Goal: Ask a question

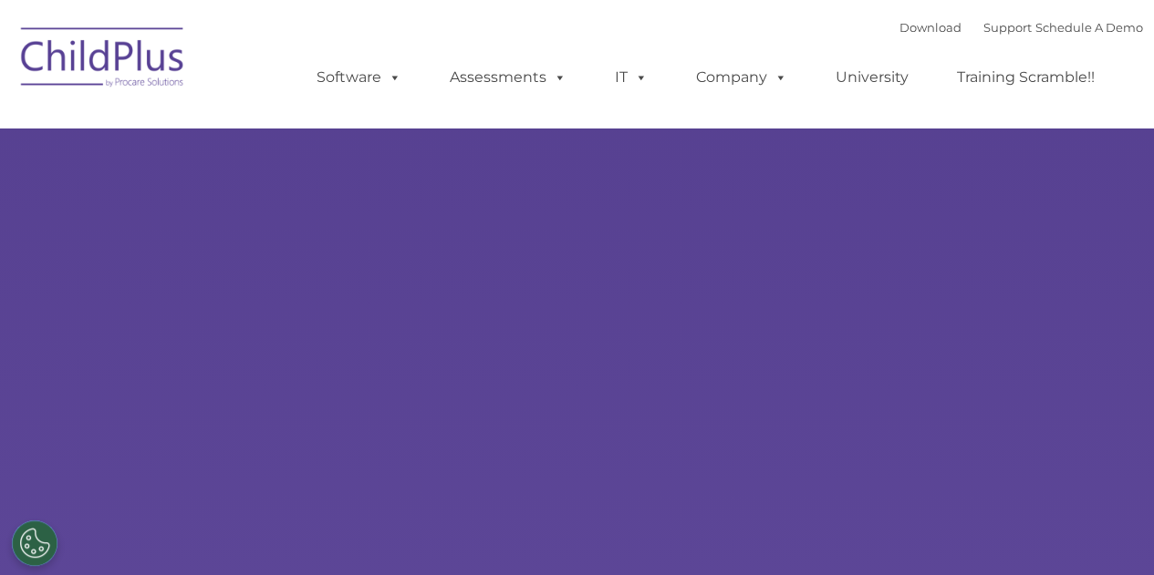
select select "MEDIUM"
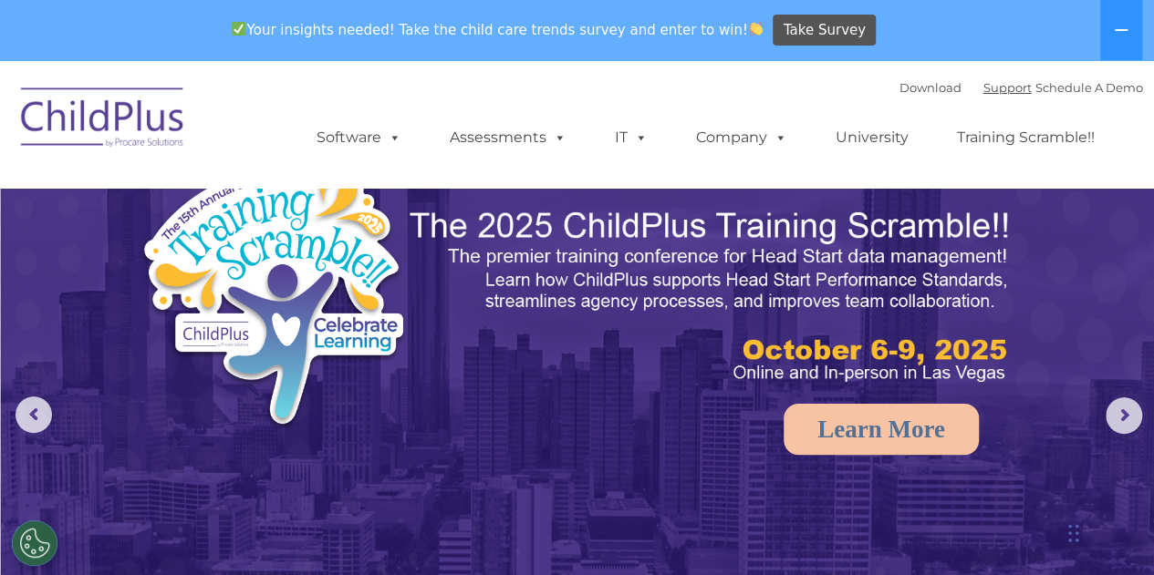
click at [988, 98] on div "Download Support | Schedule A Demo " at bounding box center [1020, 87] width 243 height 27
click at [989, 87] on link "Support" at bounding box center [1007, 87] width 48 height 15
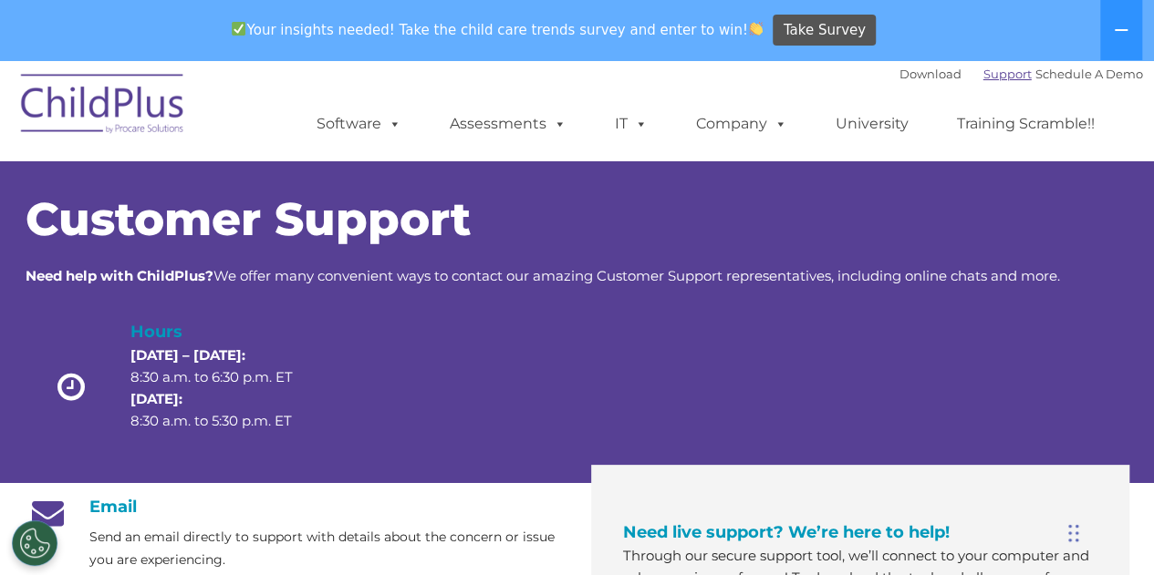
click at [983, 77] on link "Support" at bounding box center [1007, 74] width 48 height 15
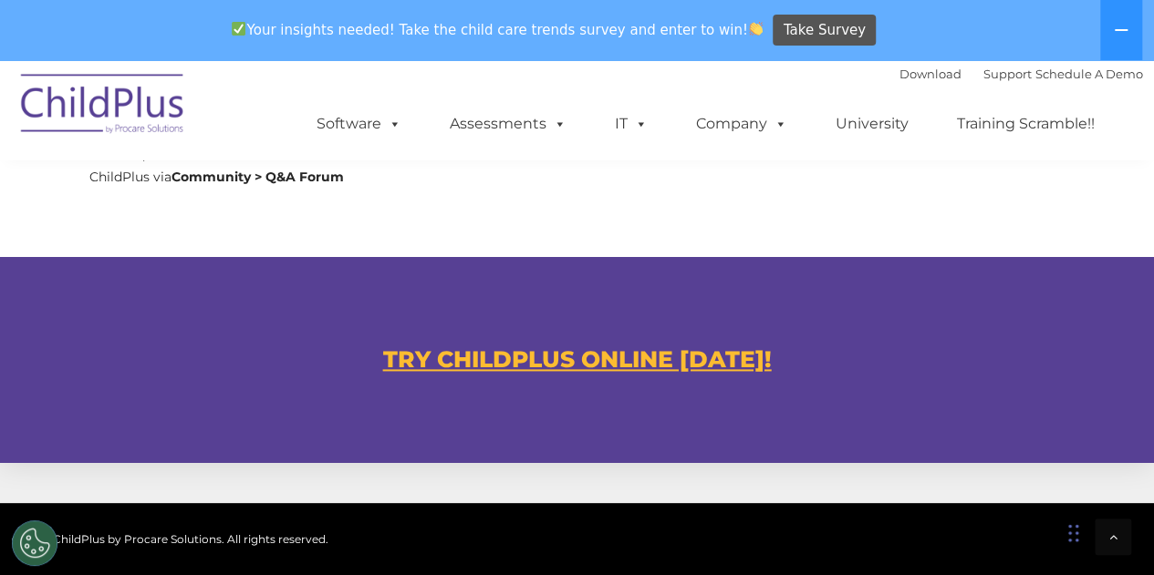
scroll to position [1006, 0]
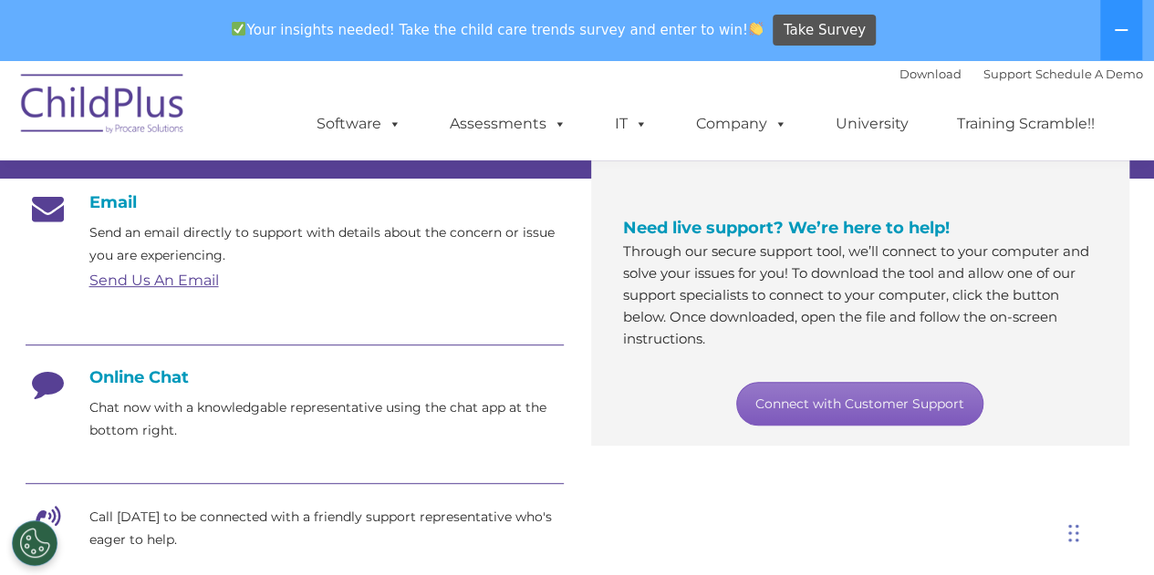
scroll to position [310, 0]
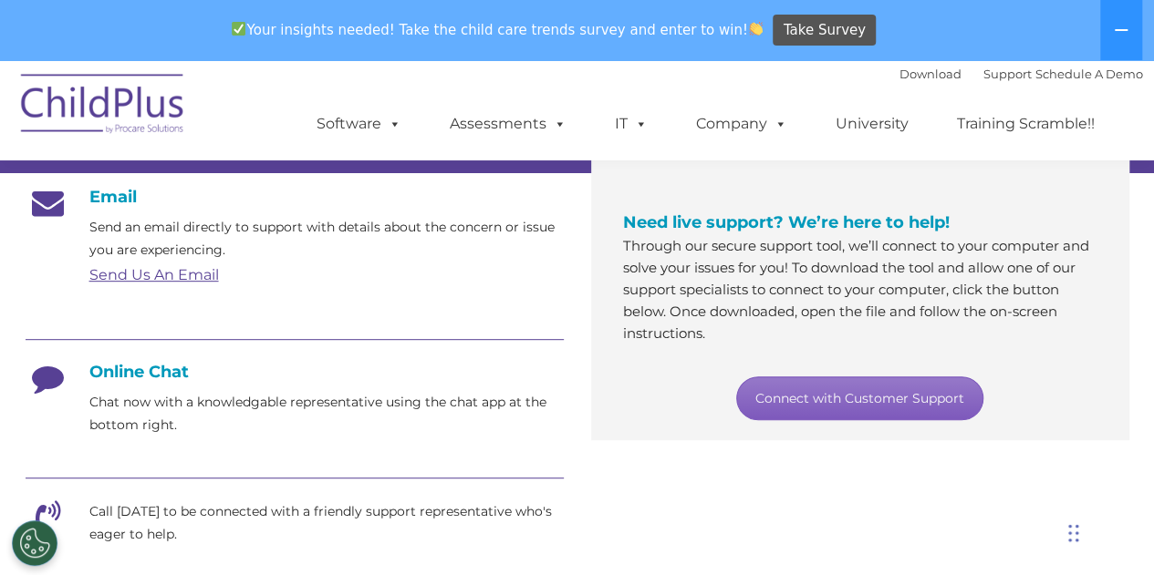
click at [771, 399] on link "Connect with Customer Support" at bounding box center [859, 399] width 247 height 44
